Goal: Navigation & Orientation: Find specific page/section

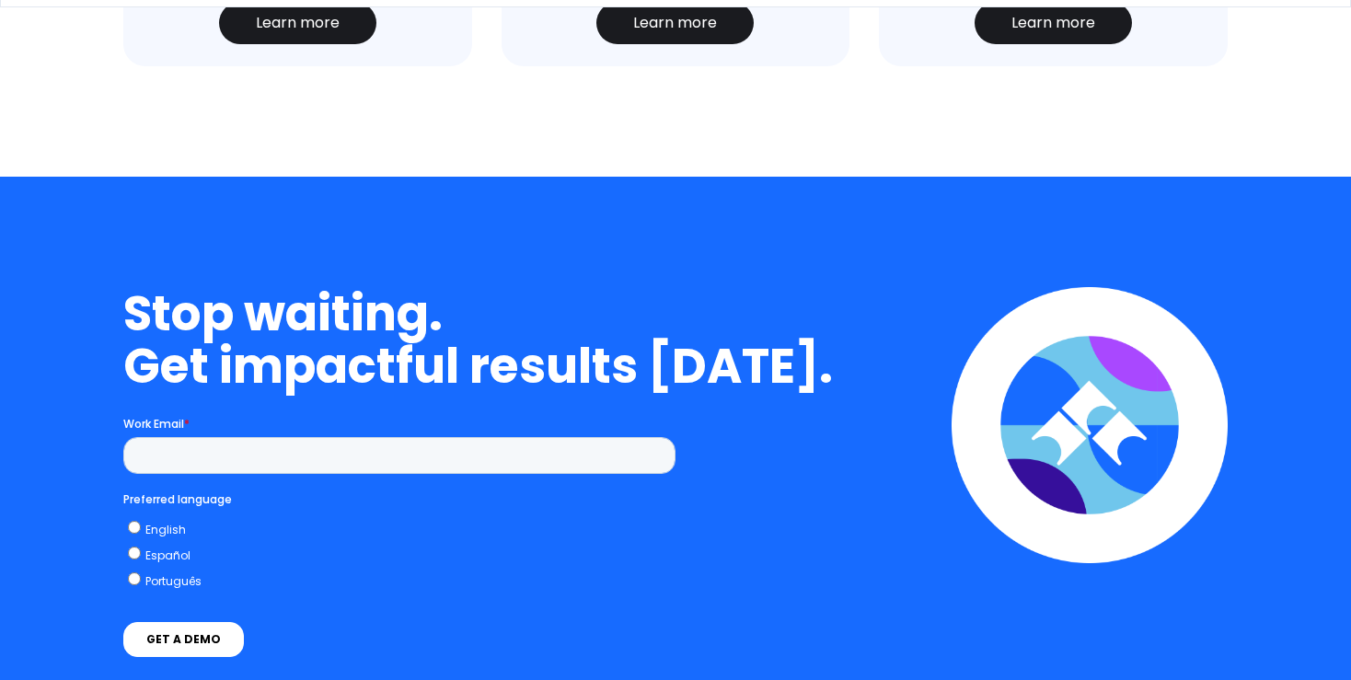
scroll to position [5053, 0]
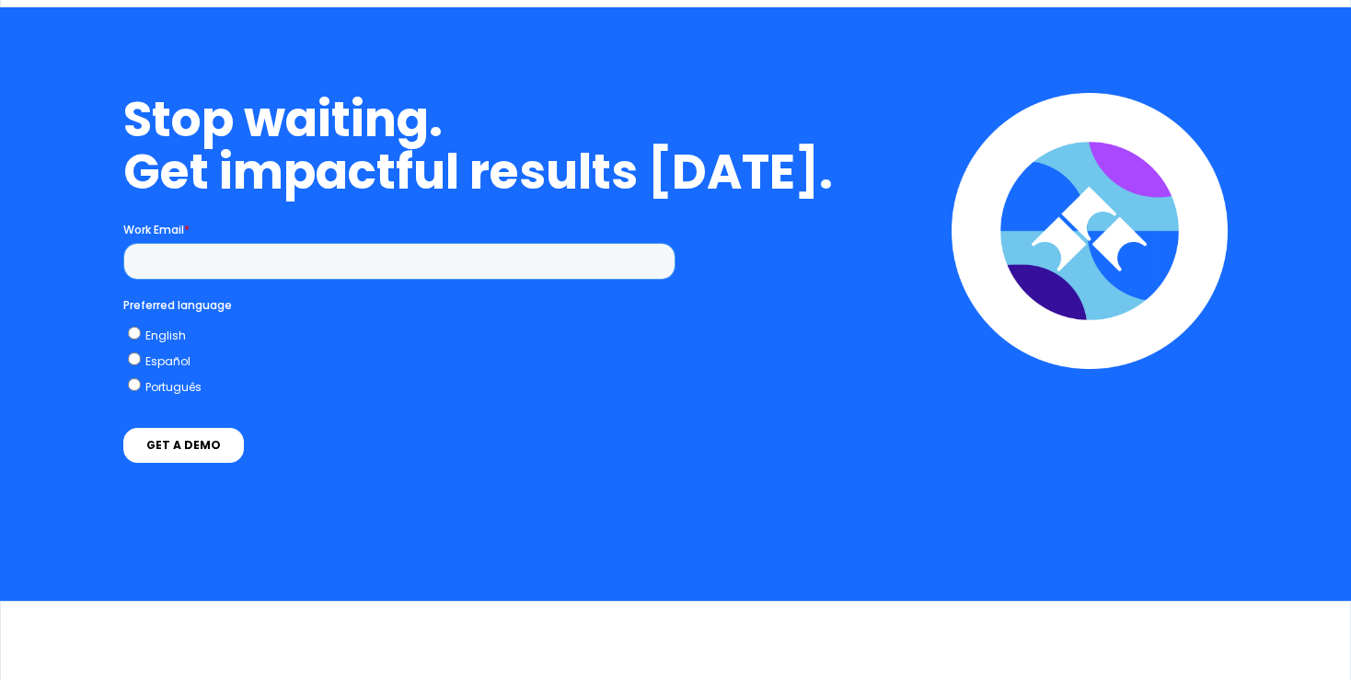
click at [178, 255] on input "Work Email *" at bounding box center [399, 260] width 552 height 37
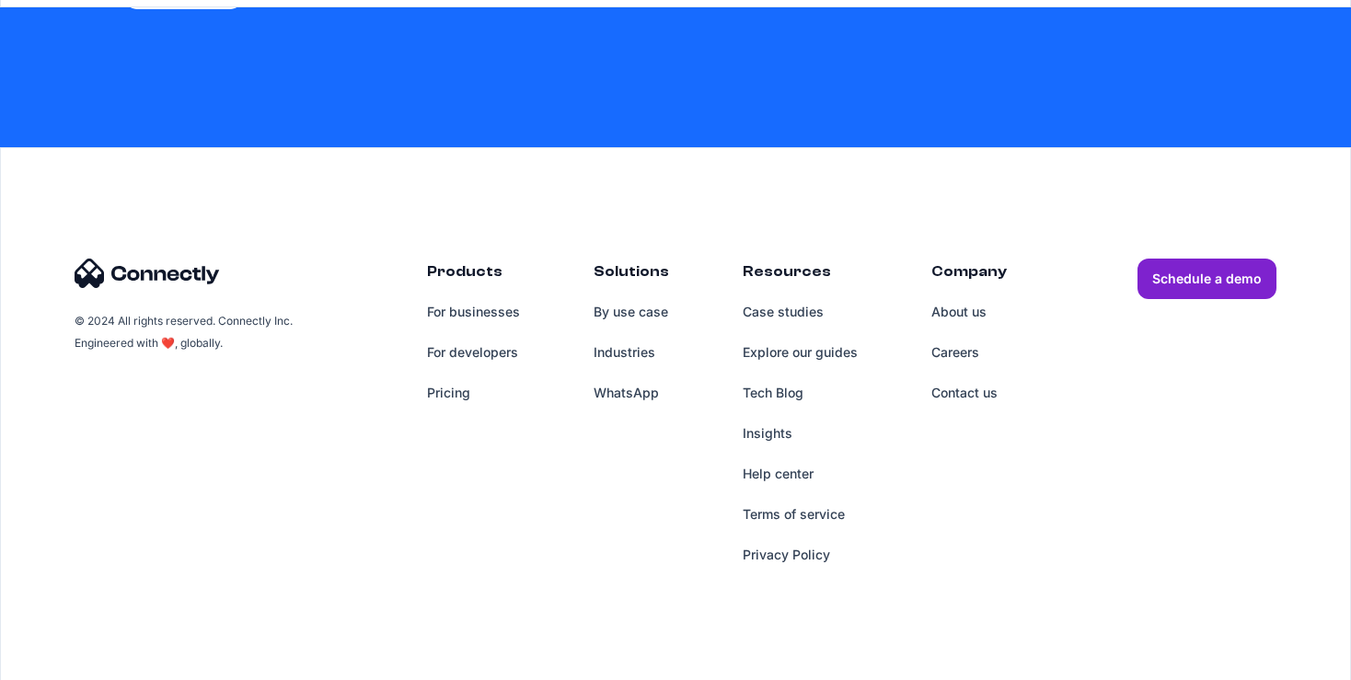
scroll to position [5513, 0]
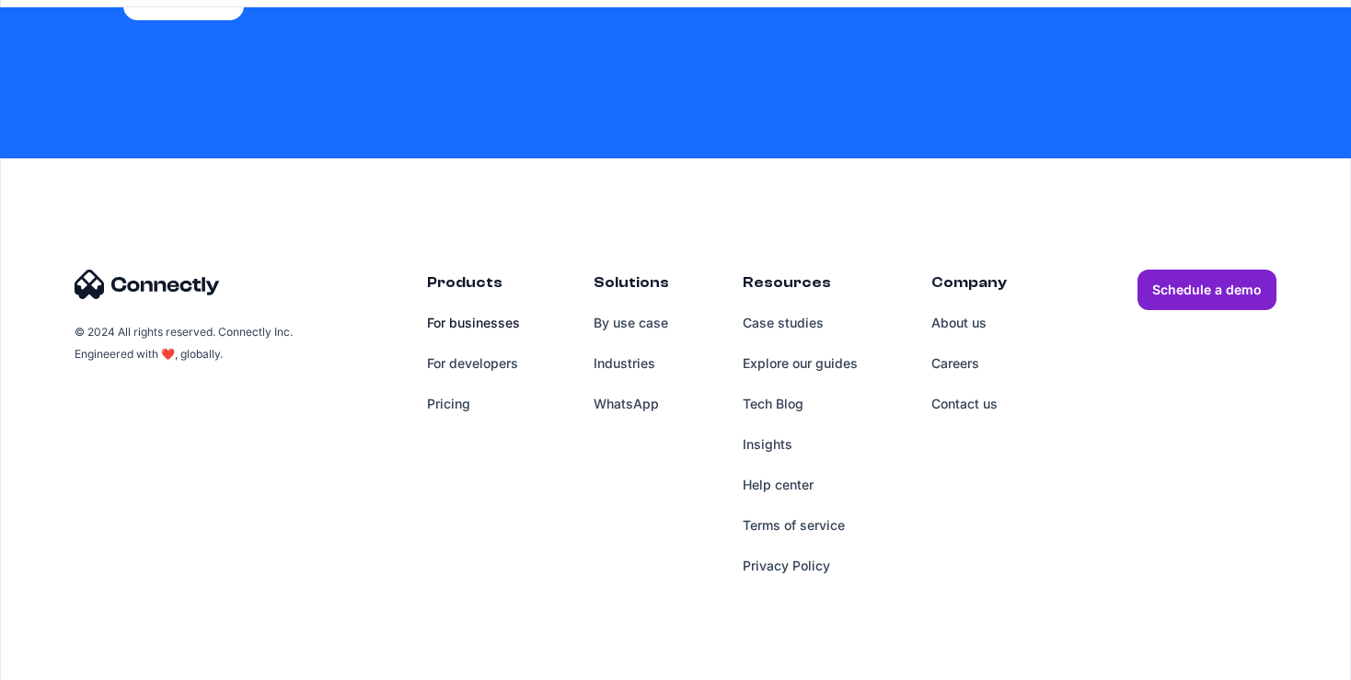
click at [478, 306] on link "For businesses" at bounding box center [473, 323] width 93 height 40
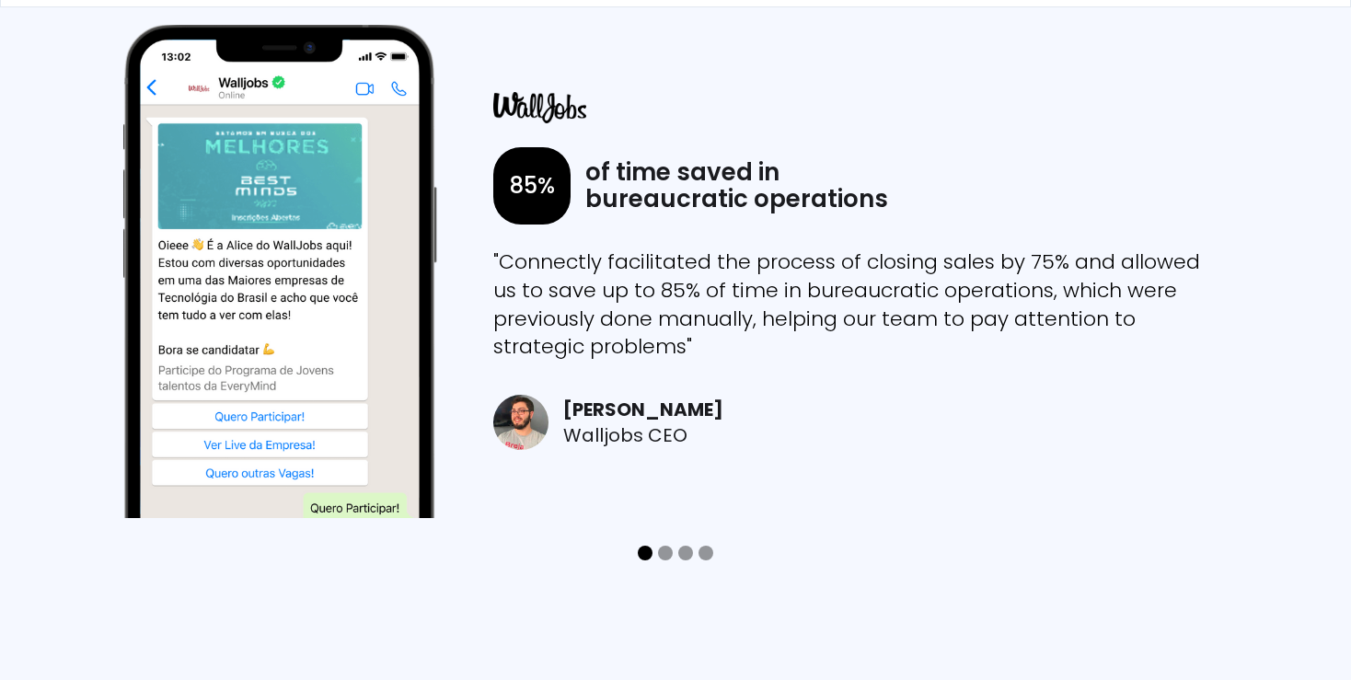
scroll to position [5928, 0]
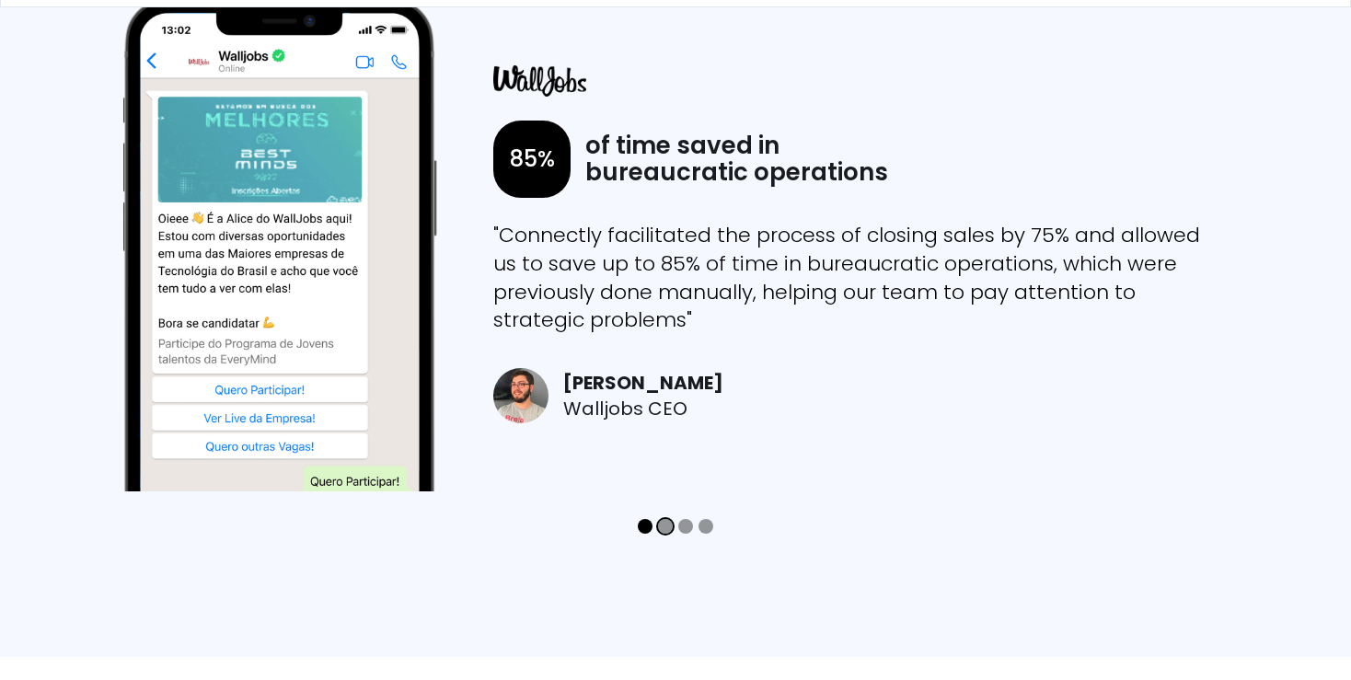
click at [664, 529] on div "Show slide 2 of 4" at bounding box center [665, 526] width 15 height 15
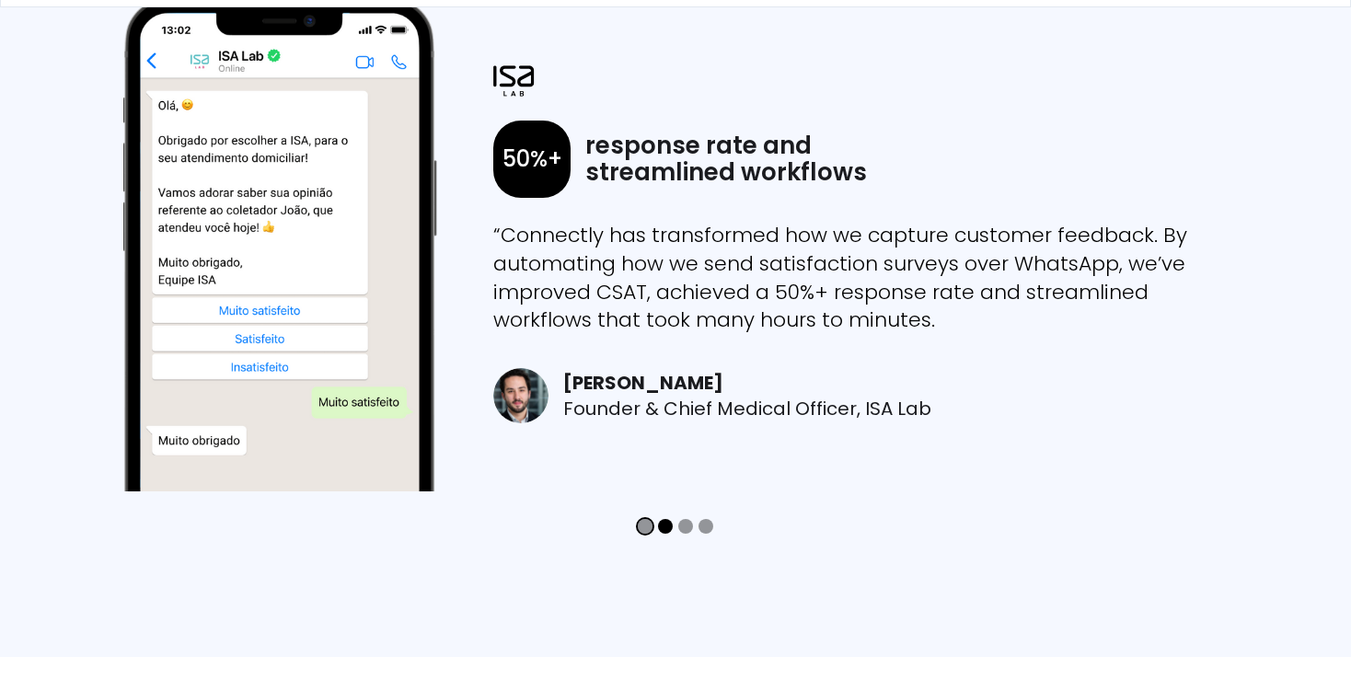
click at [645, 528] on div "Show slide 1 of 4" at bounding box center [645, 526] width 15 height 15
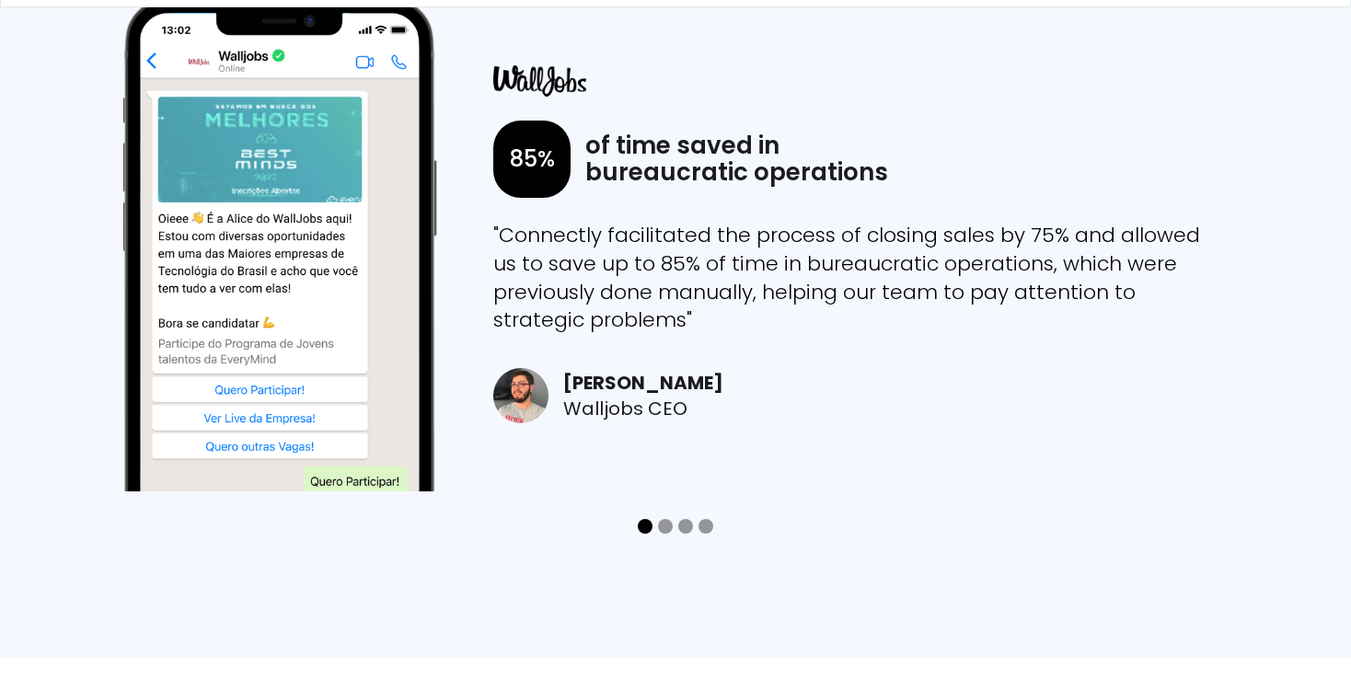
click at [675, 527] on div "carousel" at bounding box center [675, 528] width 1104 height 37
click at [689, 526] on div "Show slide 3 of 4" at bounding box center [685, 526] width 15 height 15
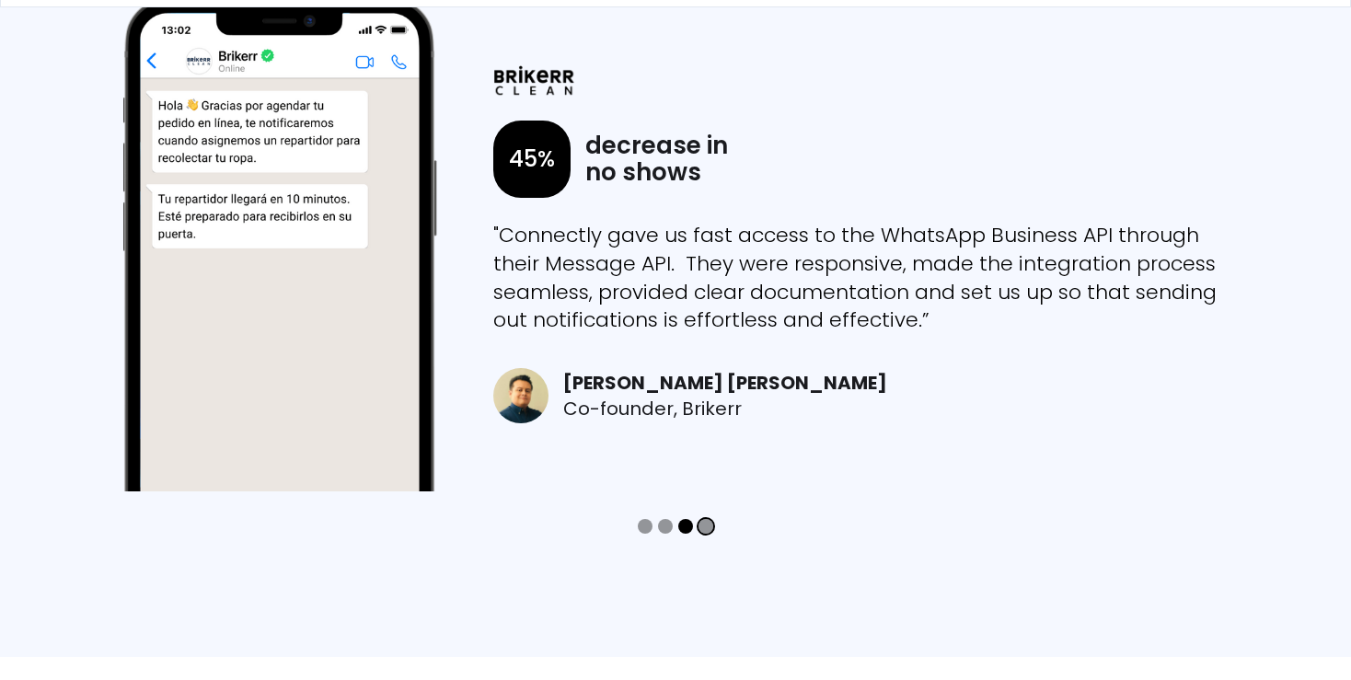
click at [703, 526] on div "Show slide 4 of 4" at bounding box center [706, 526] width 15 height 15
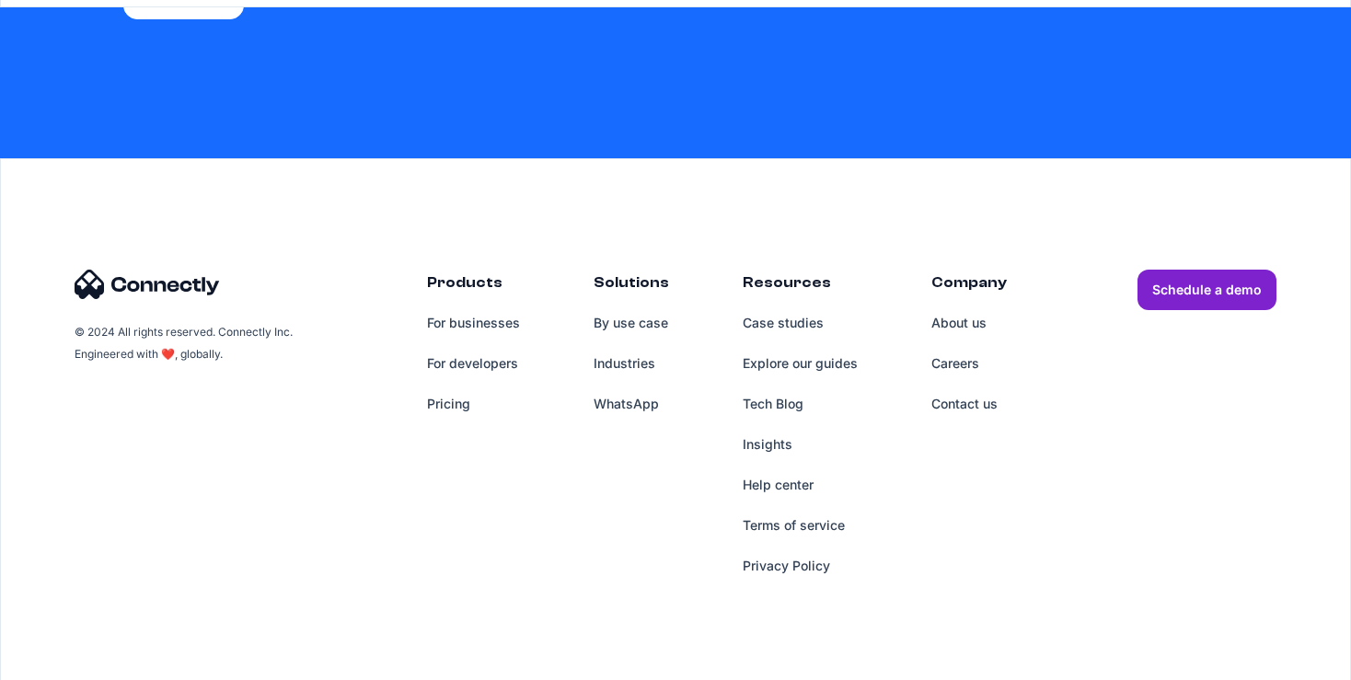
scroll to position [7732, 0]
